Goal: Information Seeking & Learning: Learn about a topic

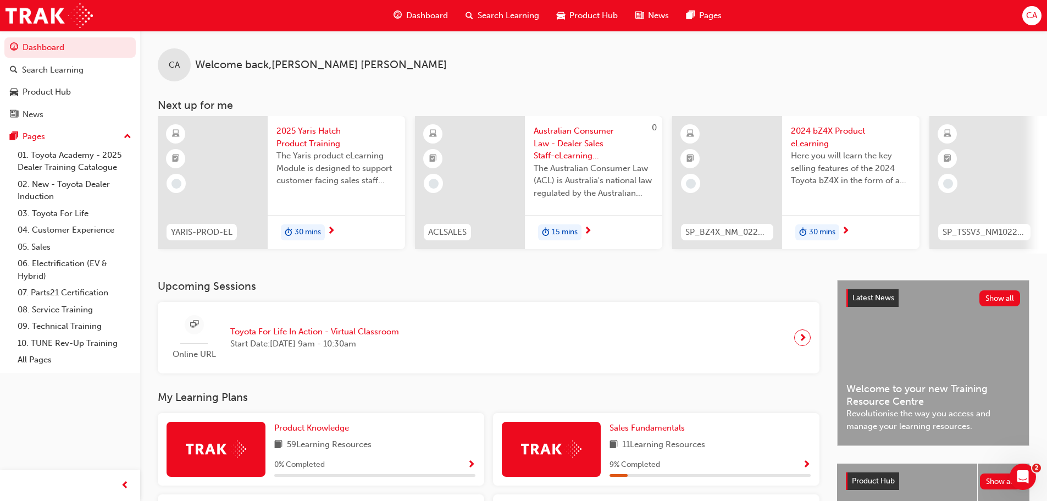
click at [511, 12] on span "Search Learning" at bounding box center [509, 15] width 62 height 13
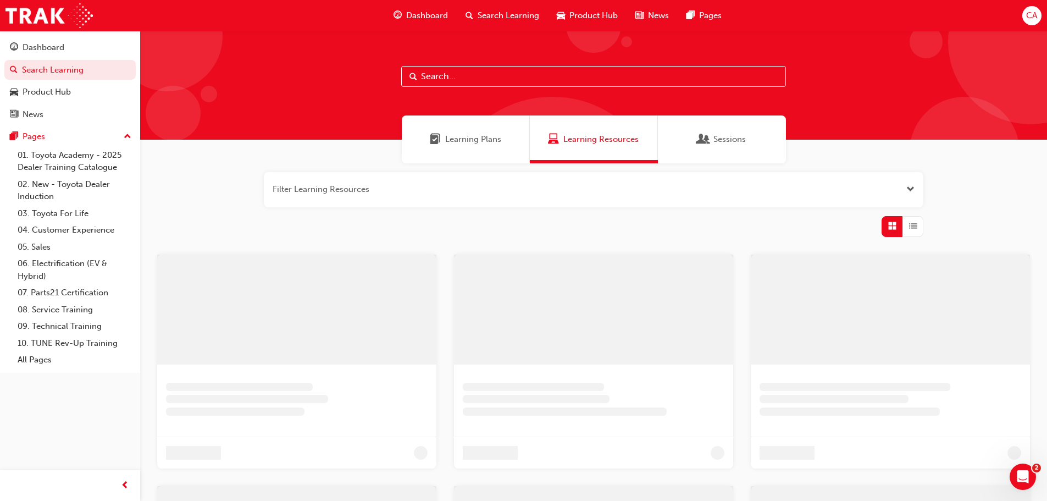
click at [478, 68] on input "text" at bounding box center [593, 76] width 385 height 21
paste input "P2P_UNDERST_1024"
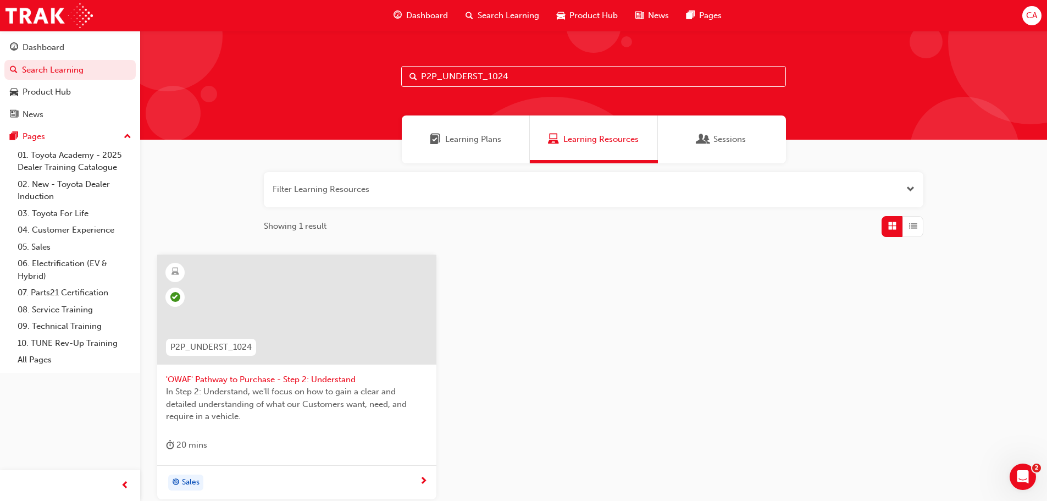
drag, startPoint x: 519, startPoint y: 77, endPoint x: 306, endPoint y: 62, distance: 213.8
click at [293, 58] on div "P2P_UNDERST_1024" at bounding box center [593, 85] width 907 height 109
paste input "ADVISE"
type input "P2P_ADVISE_1024"
click at [295, 300] on div at bounding box center [296, 309] width 279 height 110
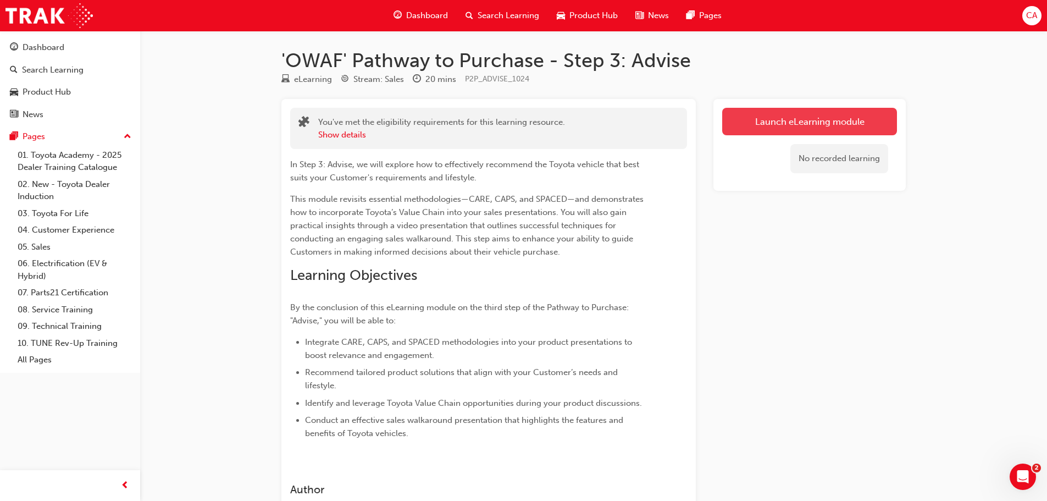
click at [800, 128] on link "Launch eLearning module" at bounding box center [809, 121] width 175 height 27
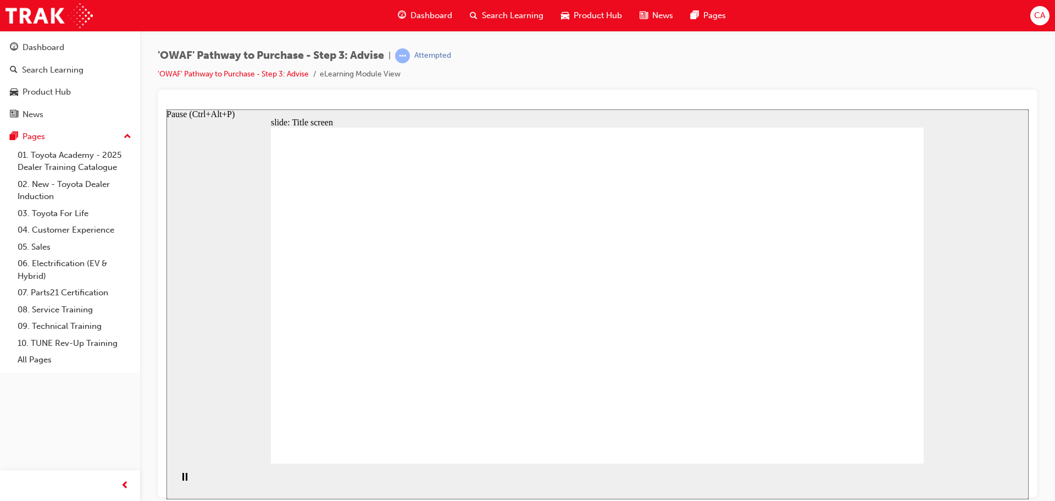
click at [182, 480] on rect "Pause (Ctrl+Alt+P)" at bounding box center [183, 476] width 2 height 8
click at [181, 480] on icon "Play (Ctrl+Alt+P)" at bounding box center [184, 476] width 7 height 8
click at [87, 413] on div "Dashboard Search Learning Product Hub News Pages Pages 01. Toyota Academy - 202…" at bounding box center [70, 236] width 140 height 473
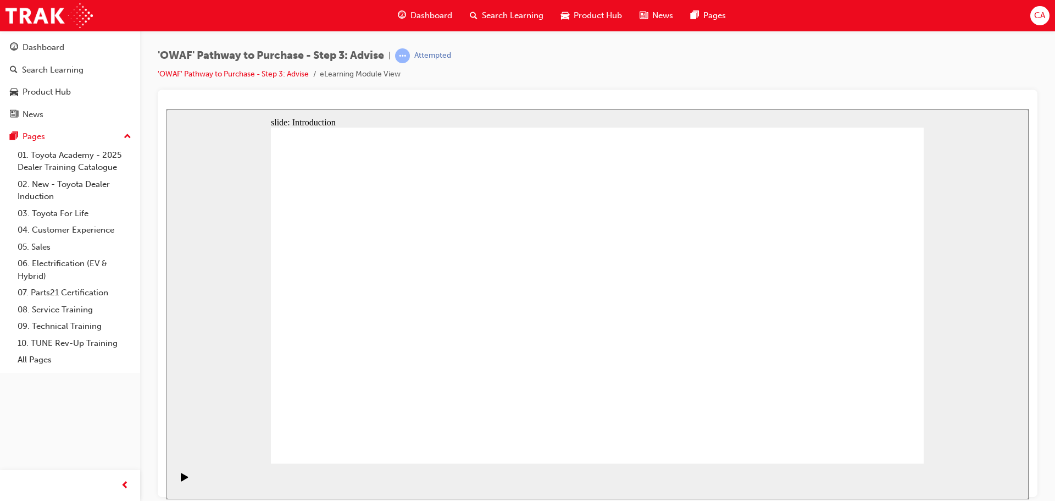
click at [895, 65] on div "'OWAF' Pathway to Purchase - Step 3: Advise | Attempted 'OWAF' Pathway to Purch…" at bounding box center [598, 68] width 880 height 41
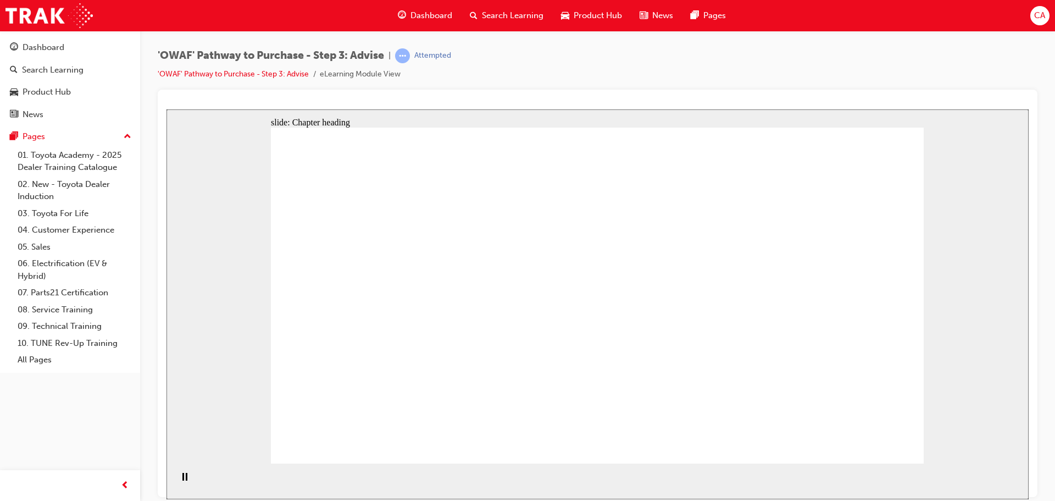
drag, startPoint x: 394, startPoint y: 292, endPoint x: 474, endPoint y: 219, distance: 108.5
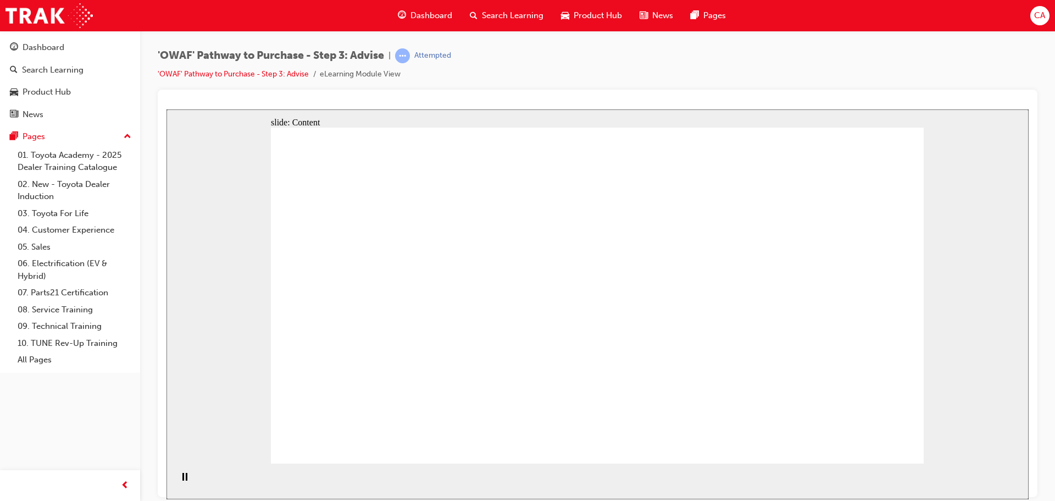
click at [175, 481] on div "Pause (Ctrl+Alt+P)" at bounding box center [184, 481] width 19 height 19
